Goal: Information Seeking & Learning: Learn about a topic

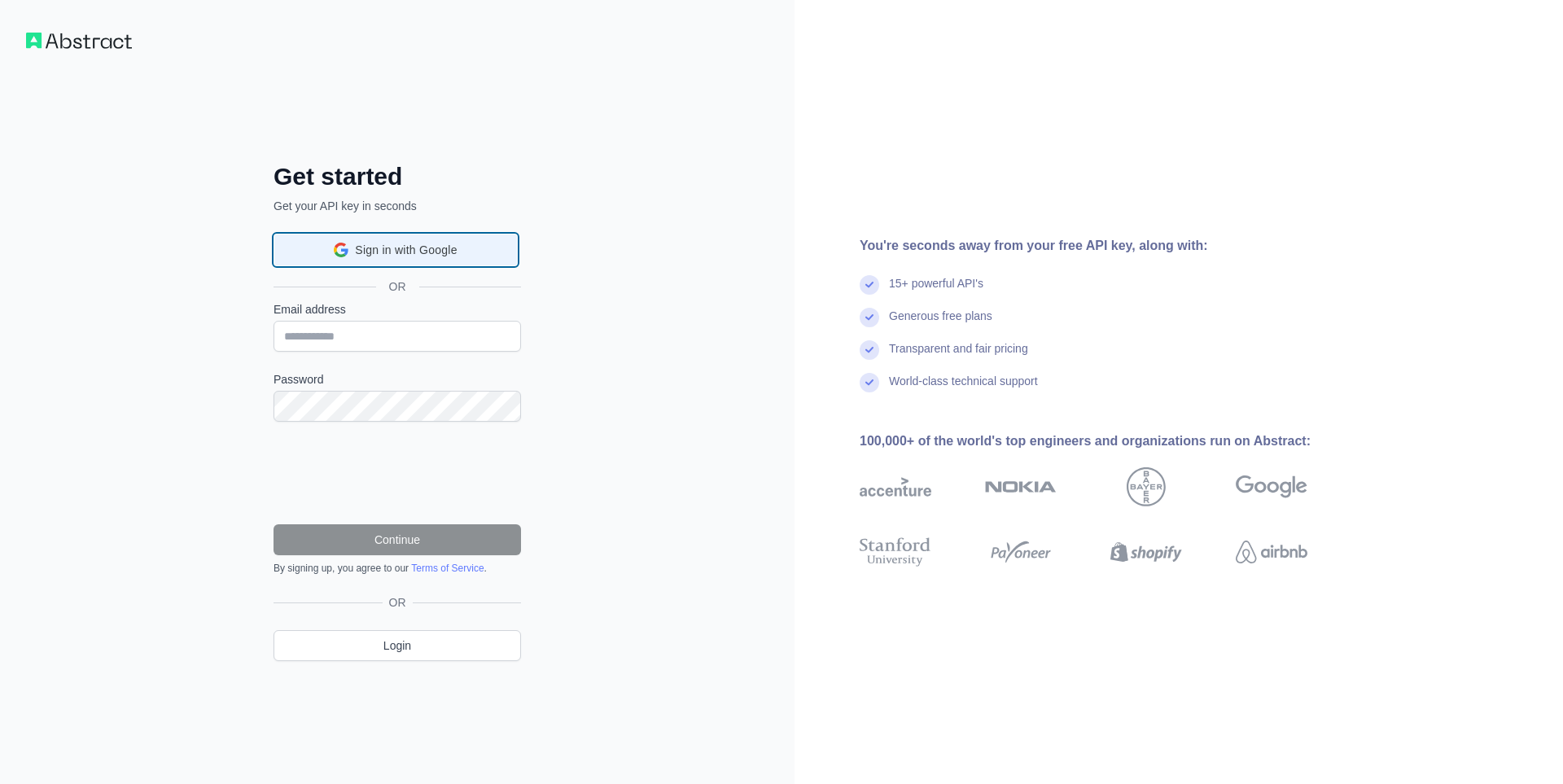
click at [425, 253] on div "Sign in with Google Sign in with Google. Opens in new tab" at bounding box center [396, 249] width 244 height 32
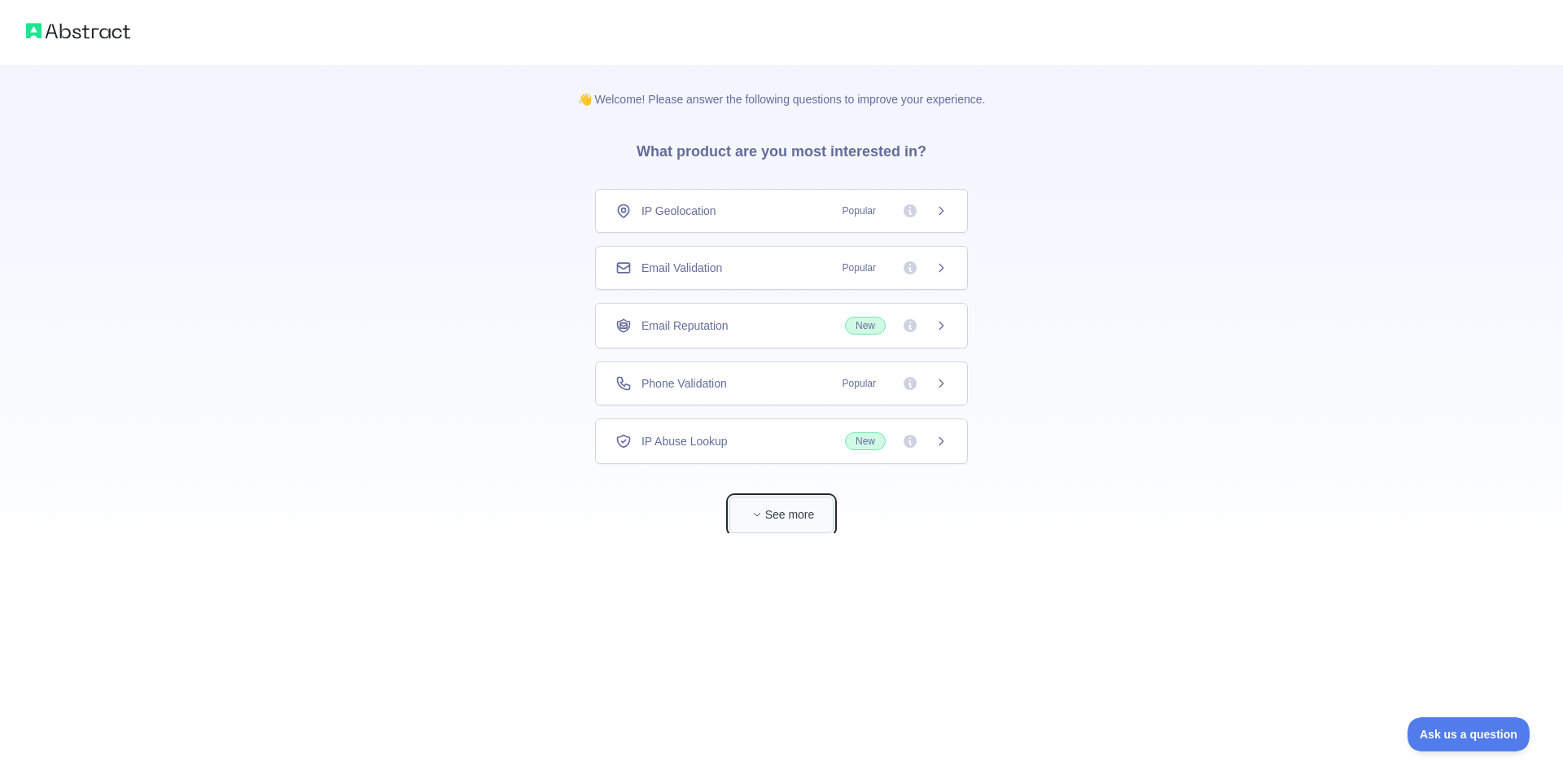
click at [779, 516] on button "See more" at bounding box center [781, 515] width 104 height 37
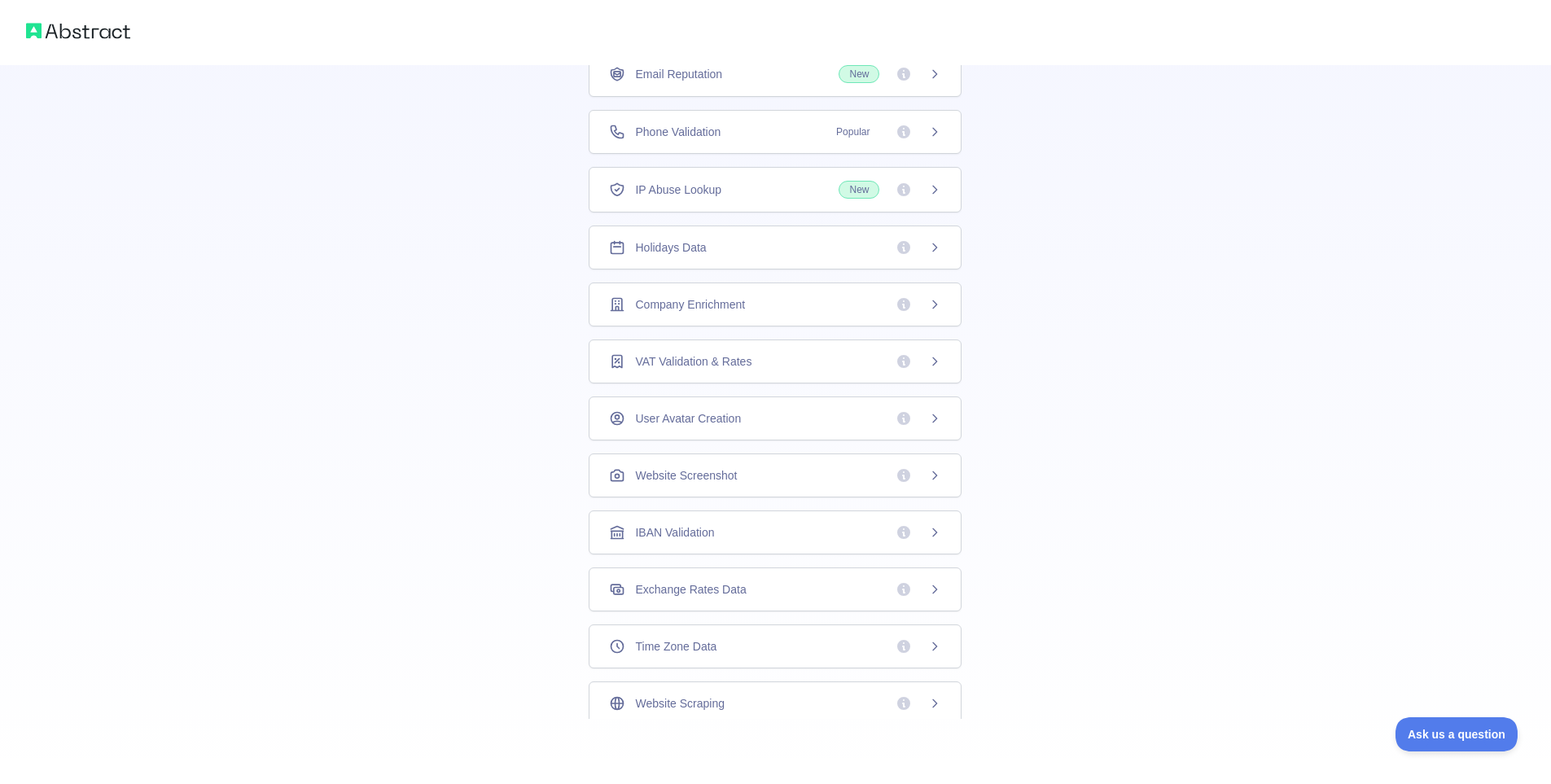
scroll to position [63, 0]
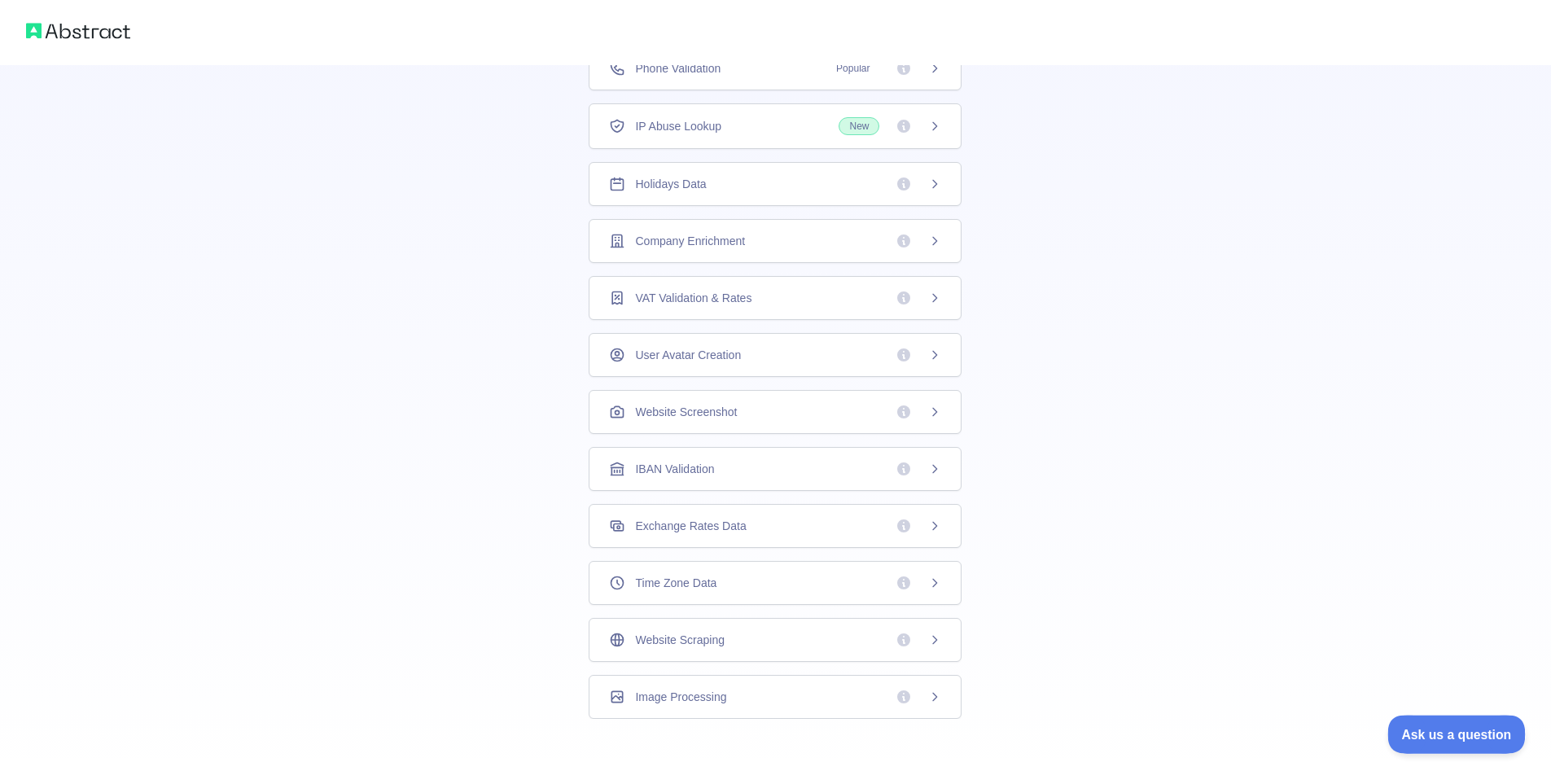
click at [1429, 734] on span "Ask us a question" at bounding box center [1447, 731] width 122 height 11
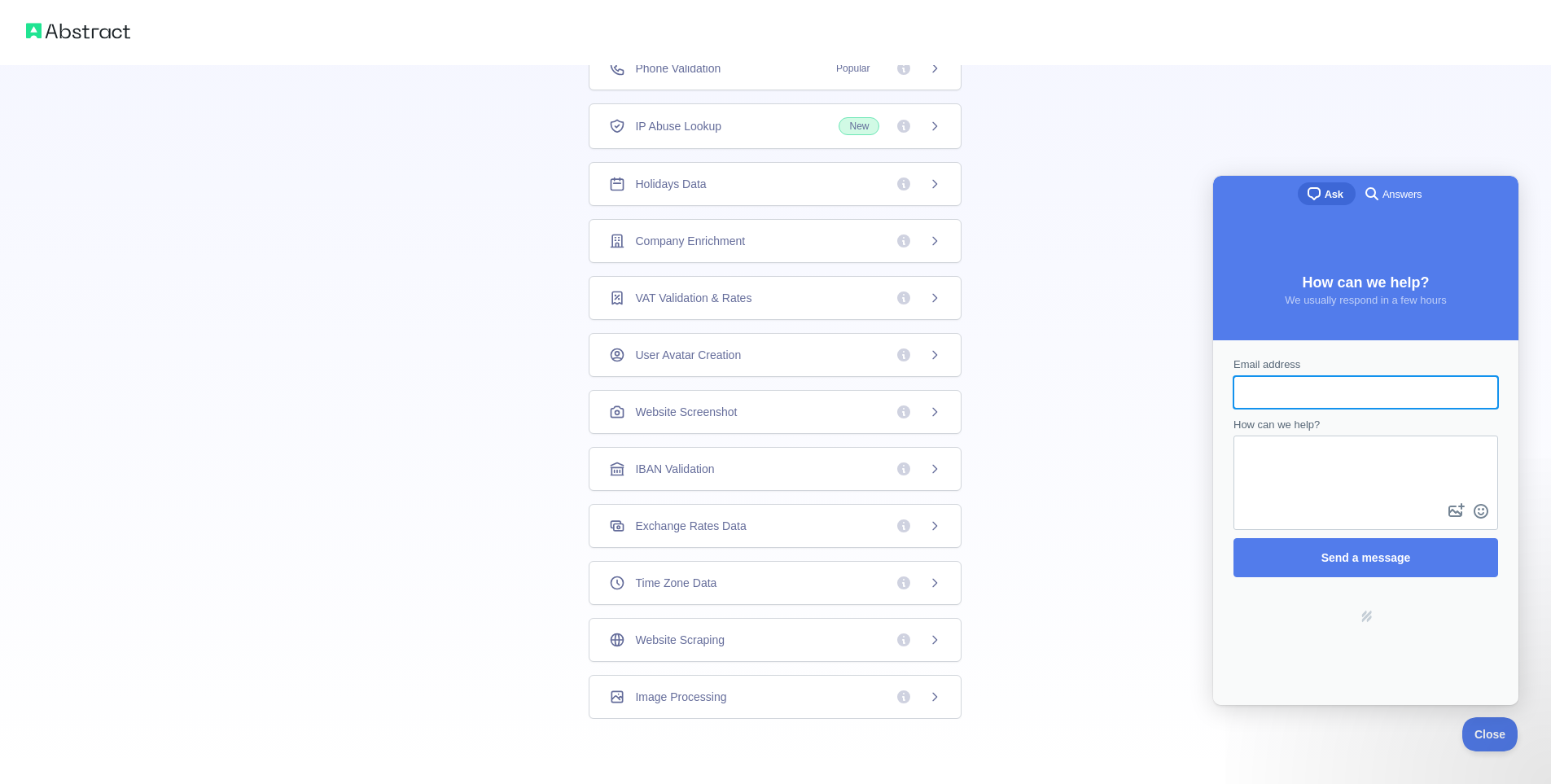
scroll to position [0, 0]
click at [1300, 392] on input "Email address" at bounding box center [1366, 392] width 239 height 29
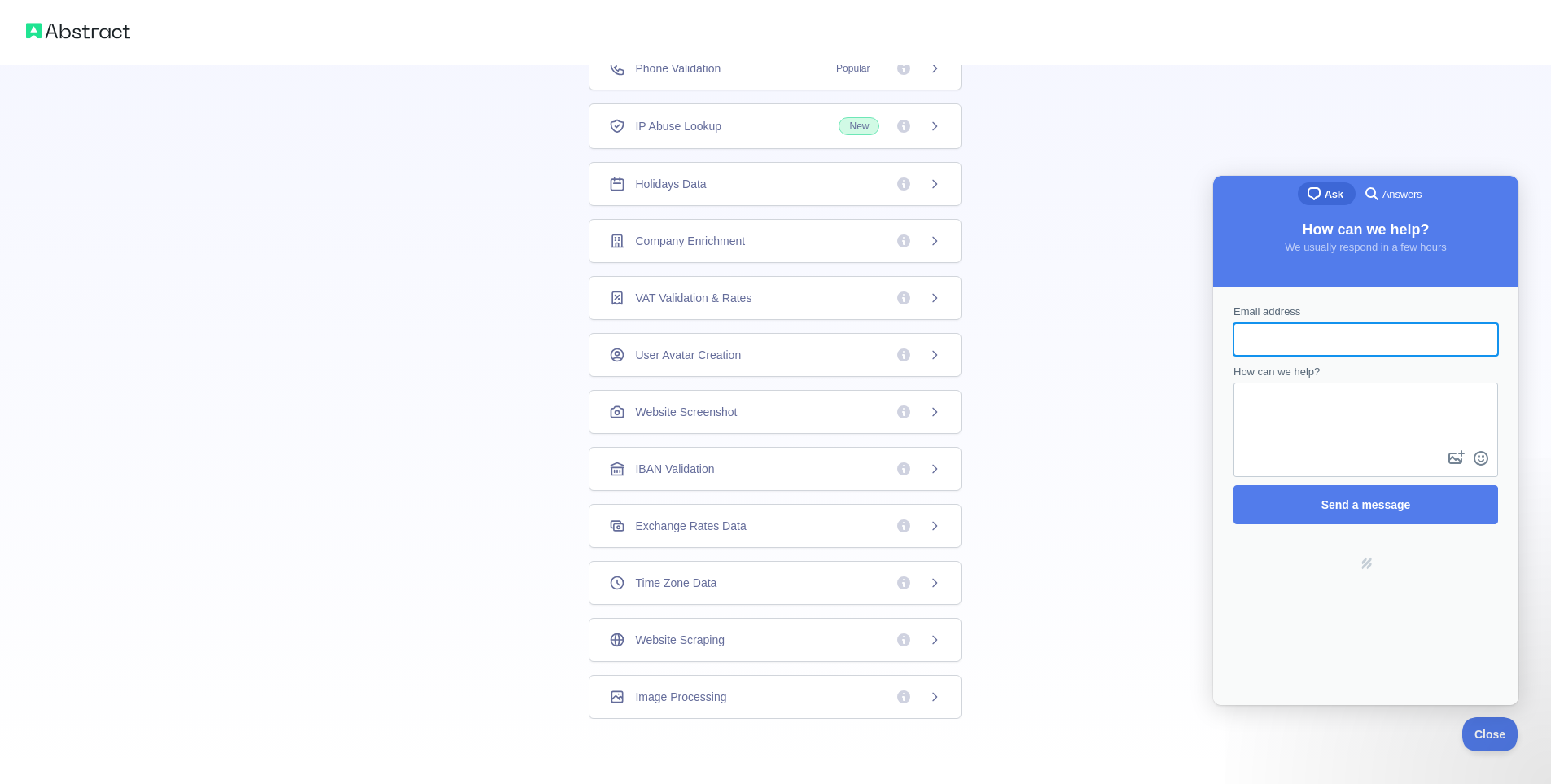
click at [1312, 406] on textarea "How can we help?" at bounding box center [1366, 415] width 261 height 62
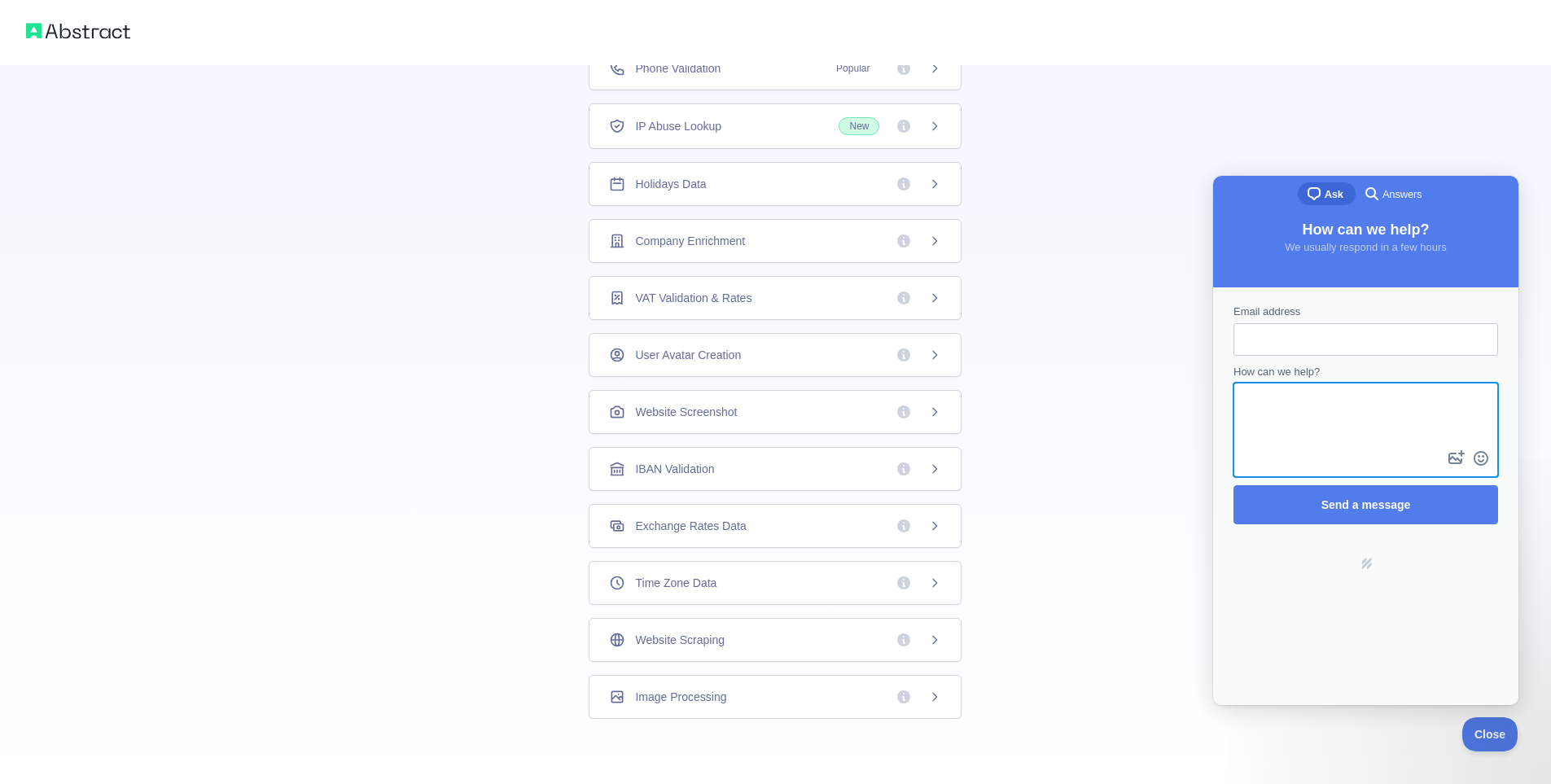
click at [1047, 181] on div "👋 Welcome! Please answer the following questions to improve your experience. Wh…" at bounding box center [776, 266] width 1551 height 1035
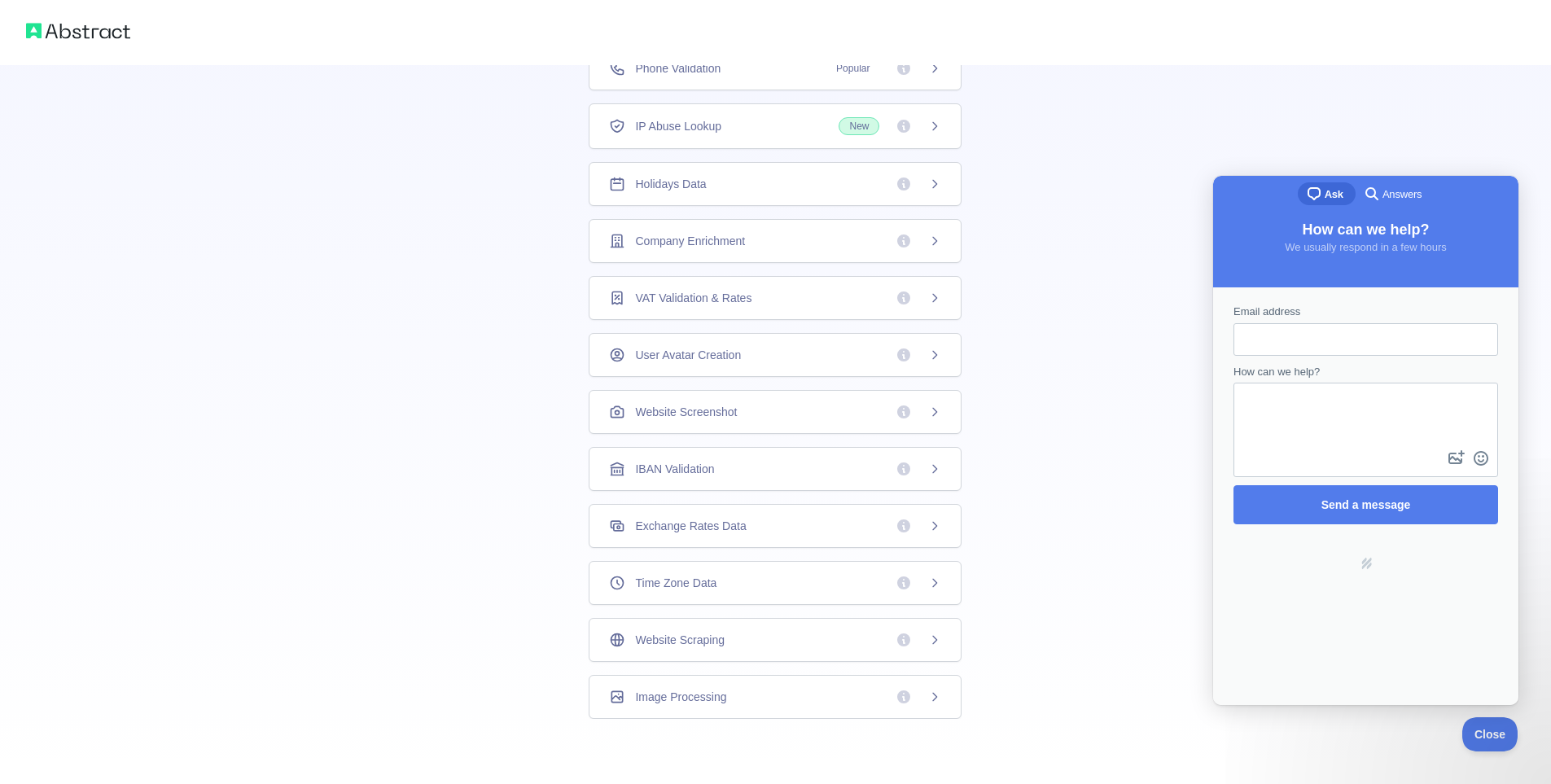
click at [1404, 196] on span "Answers" at bounding box center [1402, 195] width 39 height 17
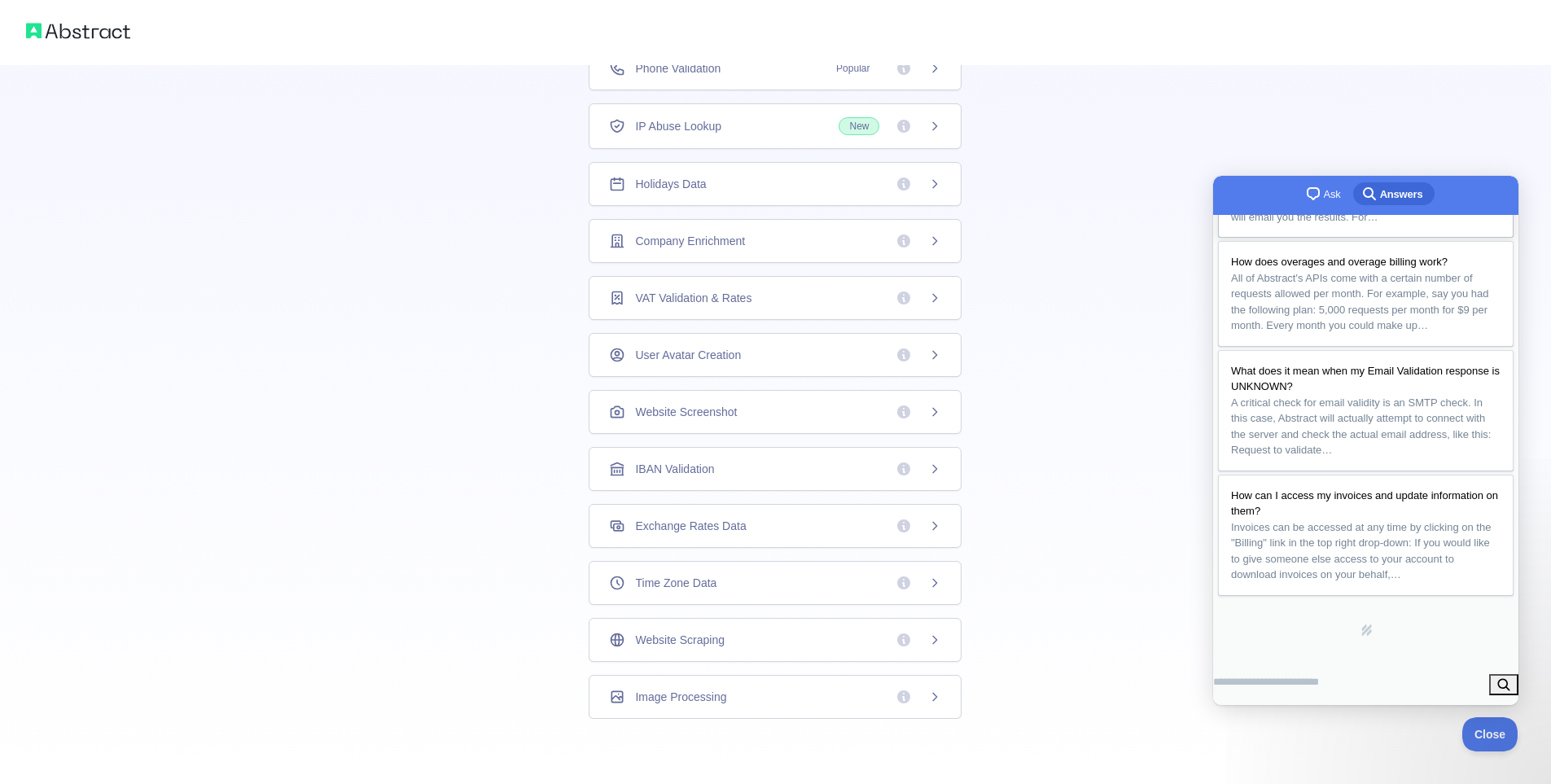
scroll to position [360, 0]
click at [1314, 681] on input "Search Doc articles" at bounding box center [1266, 681] width 106 height 29
type input "**********"
click button "search" at bounding box center [1503, 684] width 29 height 21
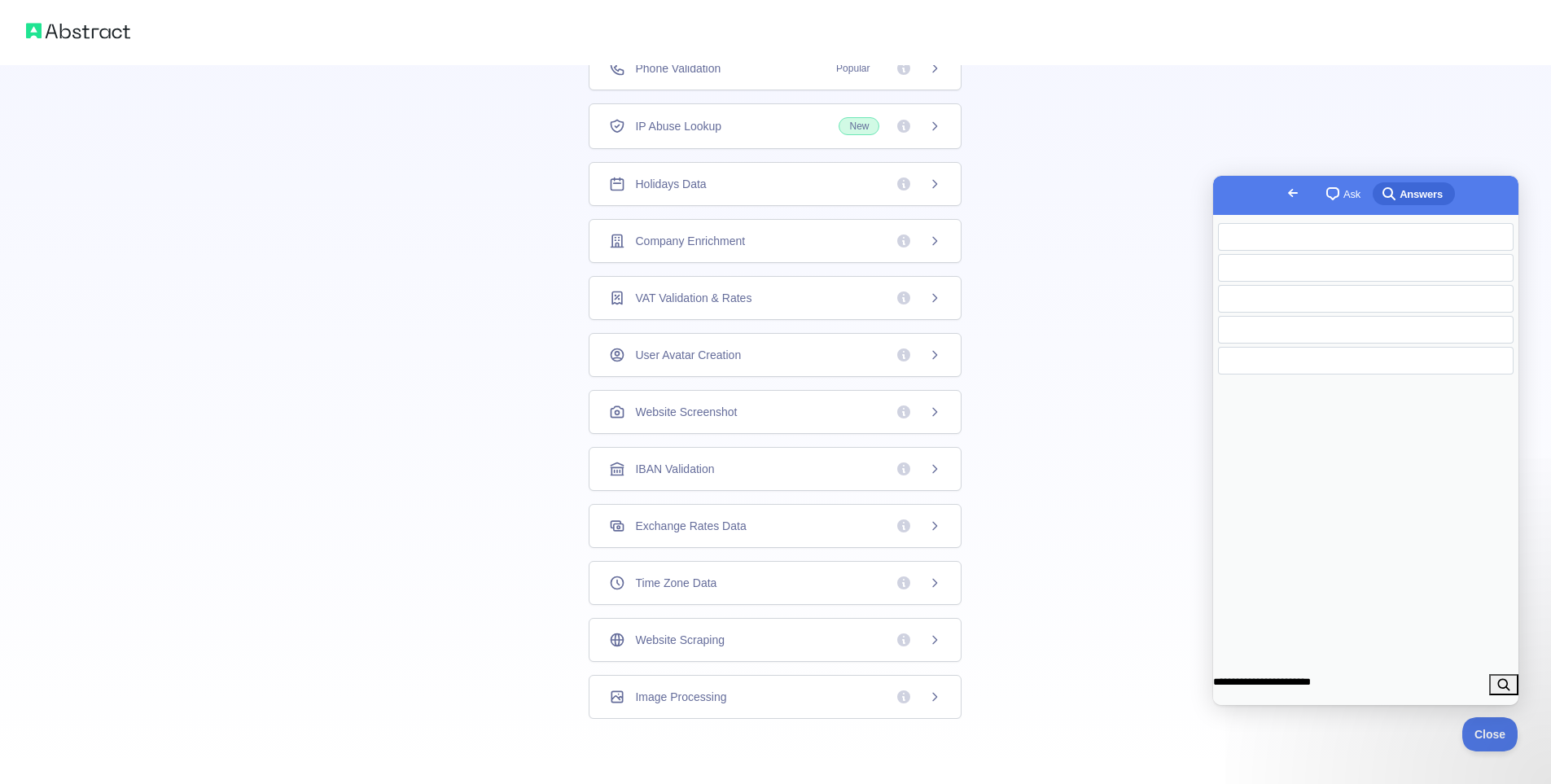
scroll to position [0, 0]
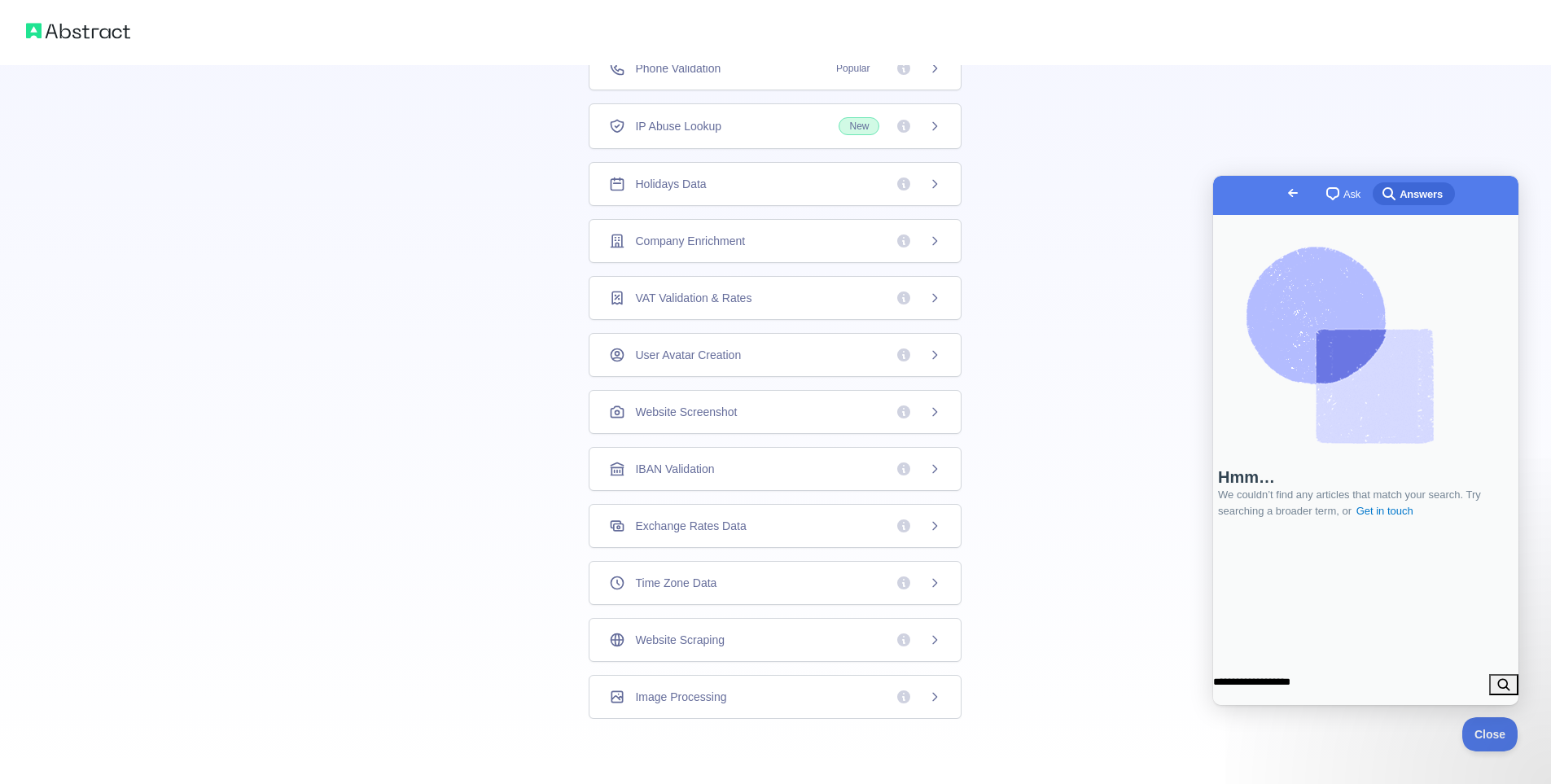
click at [1489, 674] on button "search" at bounding box center [1503, 684] width 29 height 21
drag, startPoint x: 1290, startPoint y: 682, endPoint x: 956, endPoint y: 692, distance: 334.1
click at [1213, 692] on html "**********" at bounding box center [1366, 439] width 305 height 529
type input "********"
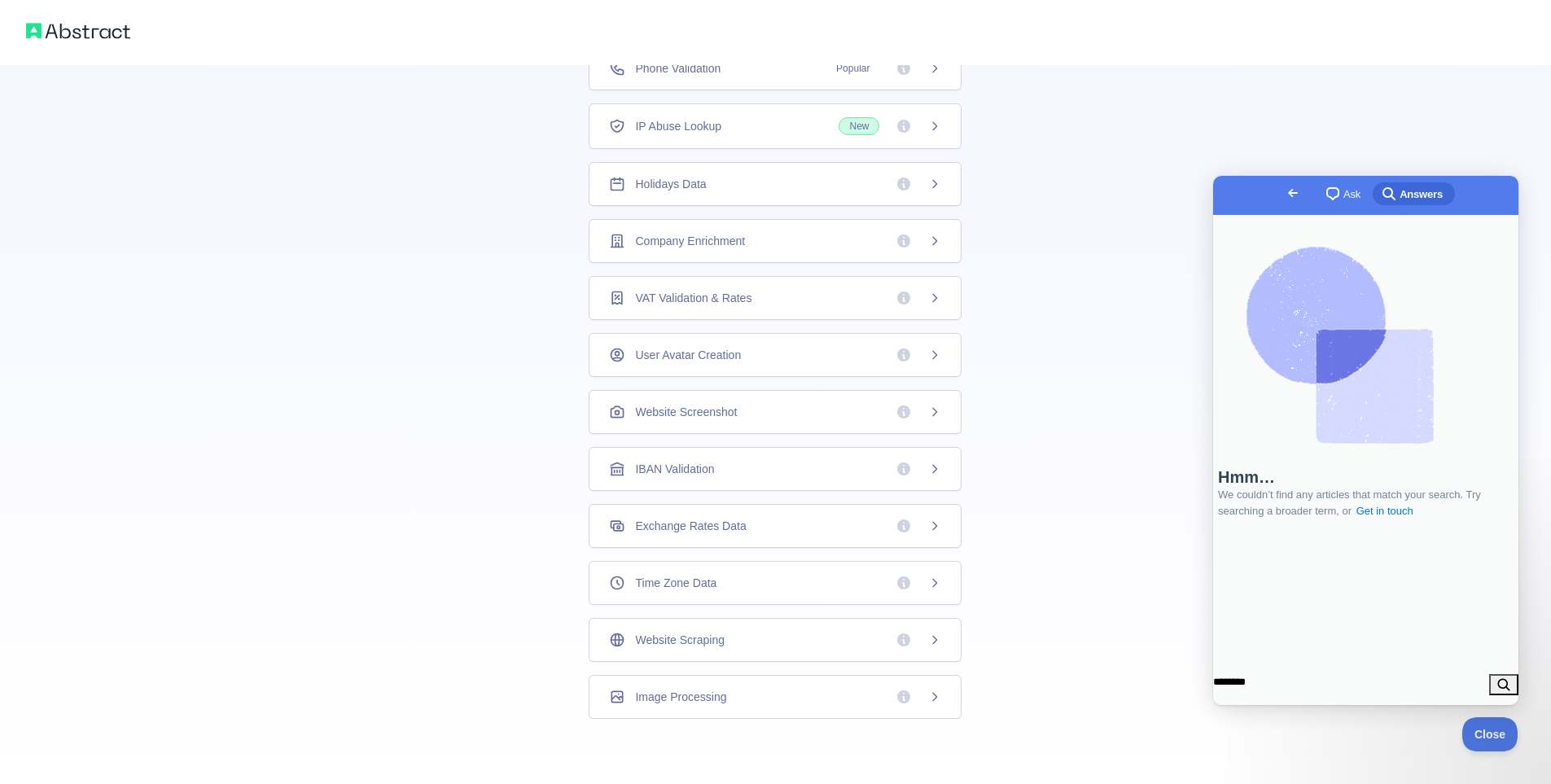
click at [1489, 674] on button "search" at bounding box center [1503, 684] width 29 height 21
click at [1283, 197] on span "Go back" at bounding box center [1292, 193] width 19 height 19
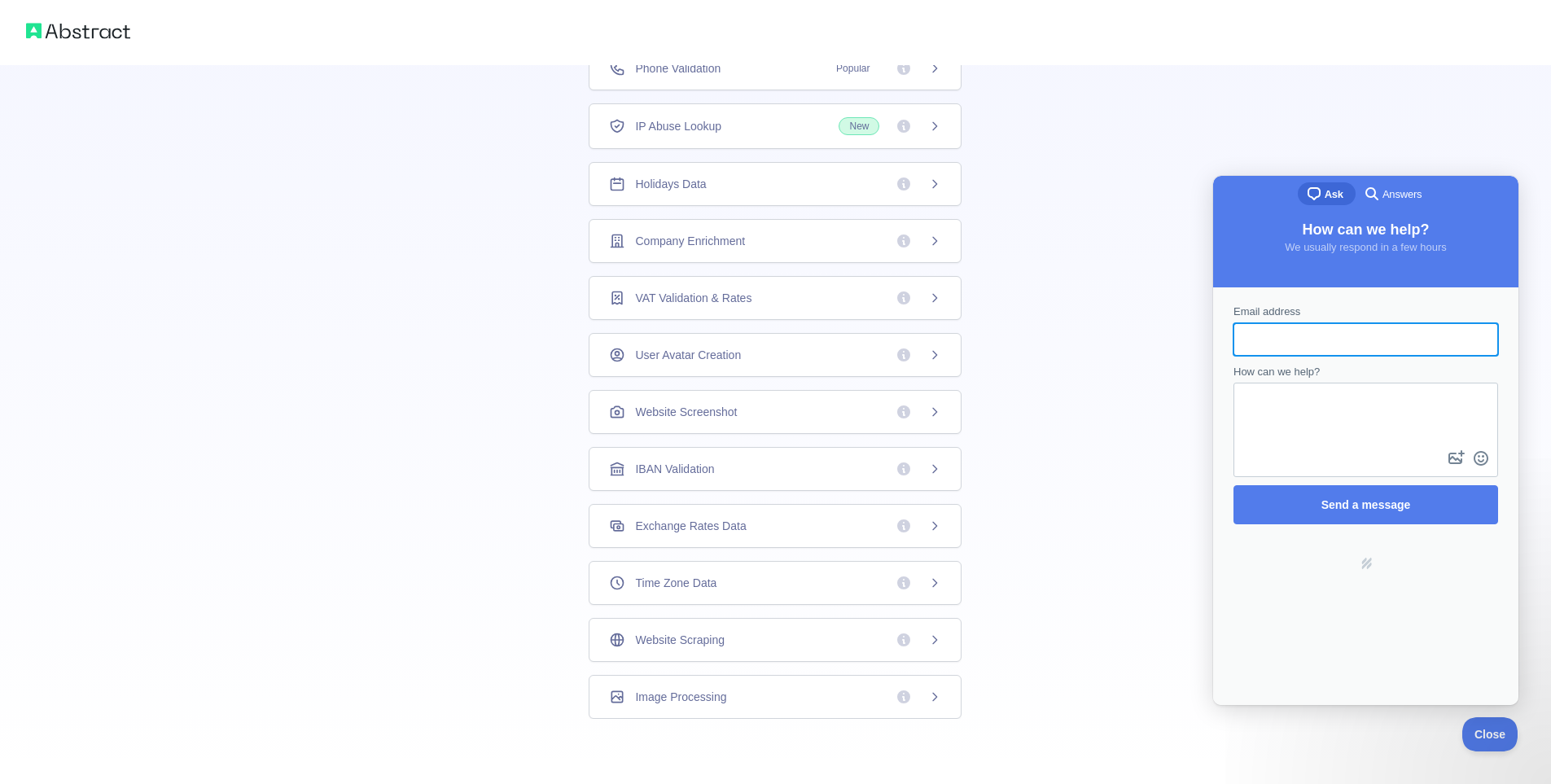
scroll to position [0, 0]
click at [1183, 286] on div "👋 Welcome! Please answer the following questions to improve your experience. Wh…" at bounding box center [776, 266] width 1551 height 1035
click at [1486, 732] on span "Close" at bounding box center [1485, 731] width 55 height 11
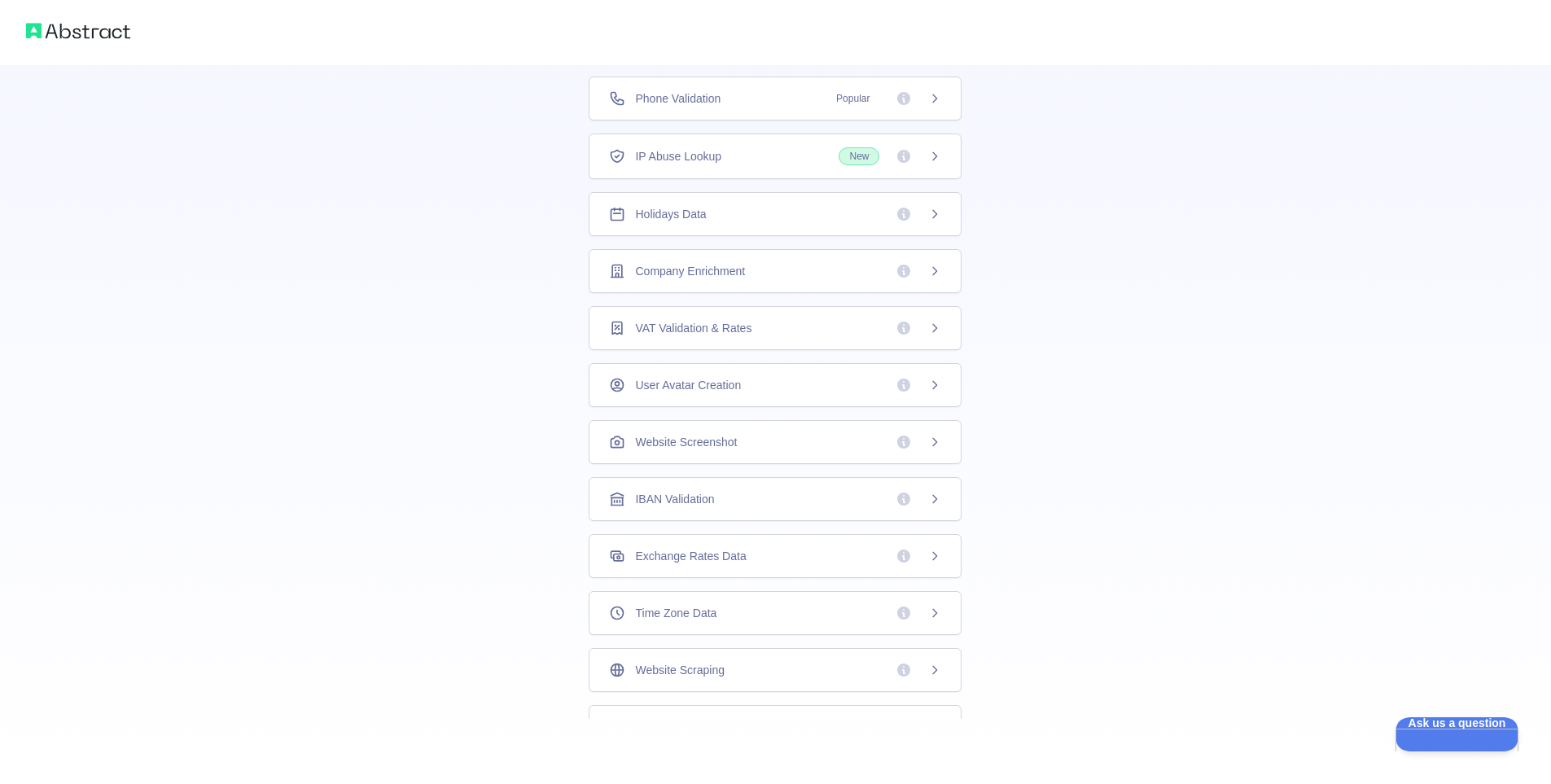
scroll to position [63, 0]
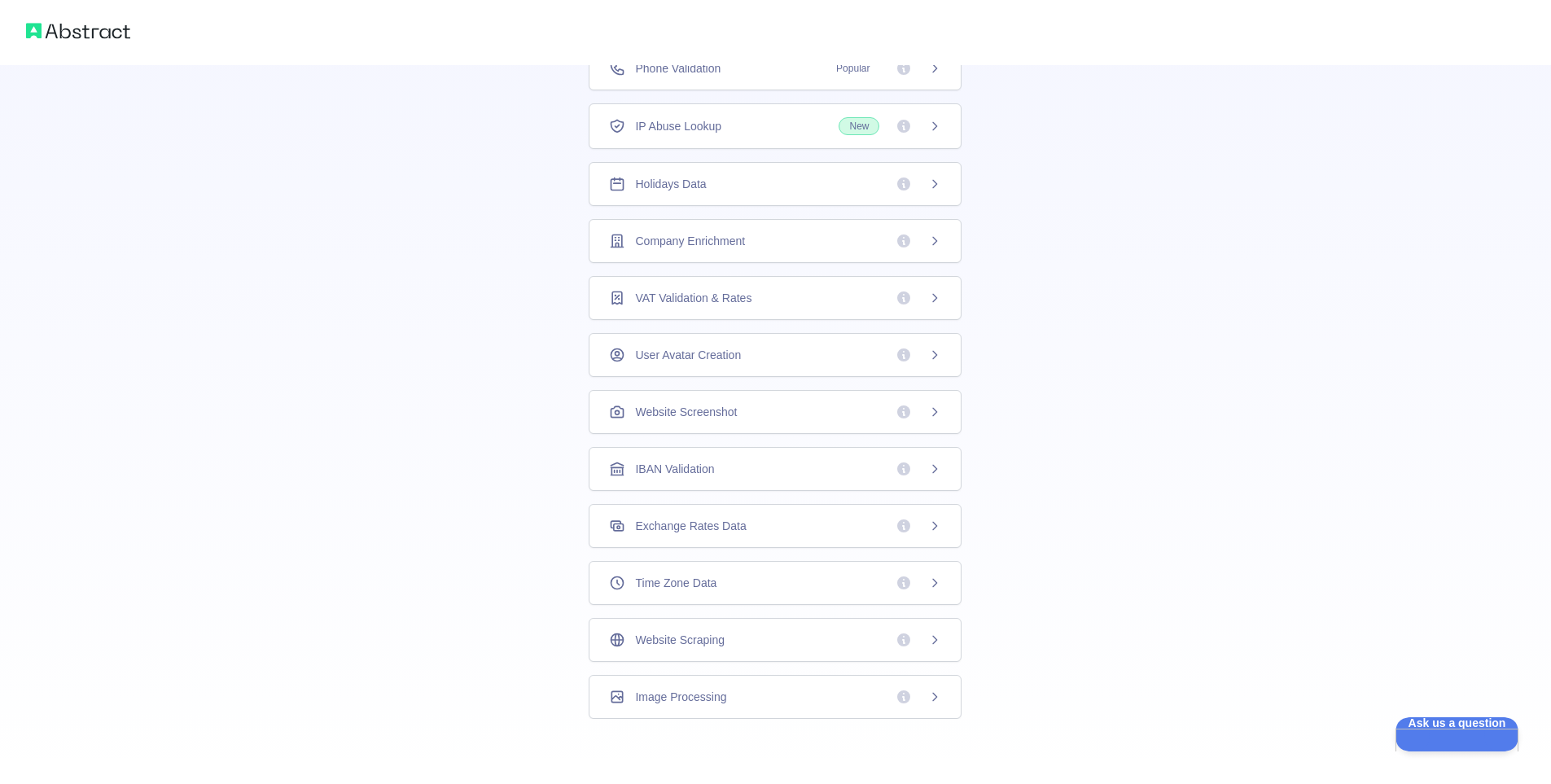
click at [899, 184] on icon at bounding box center [904, 183] width 13 height 13
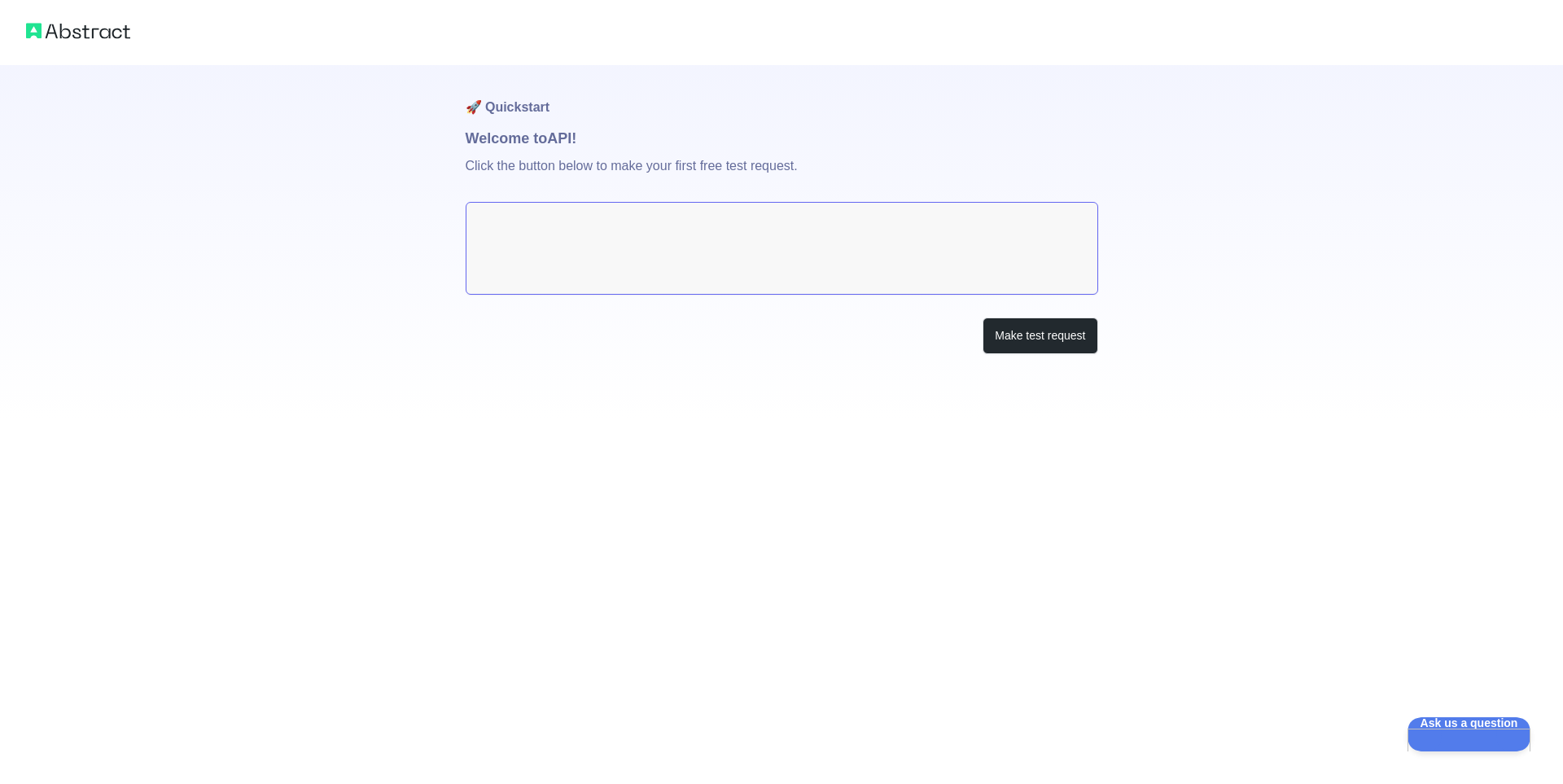
click at [695, 273] on textarea at bounding box center [782, 248] width 632 height 93
